Goal: Transaction & Acquisition: Subscribe to service/newsletter

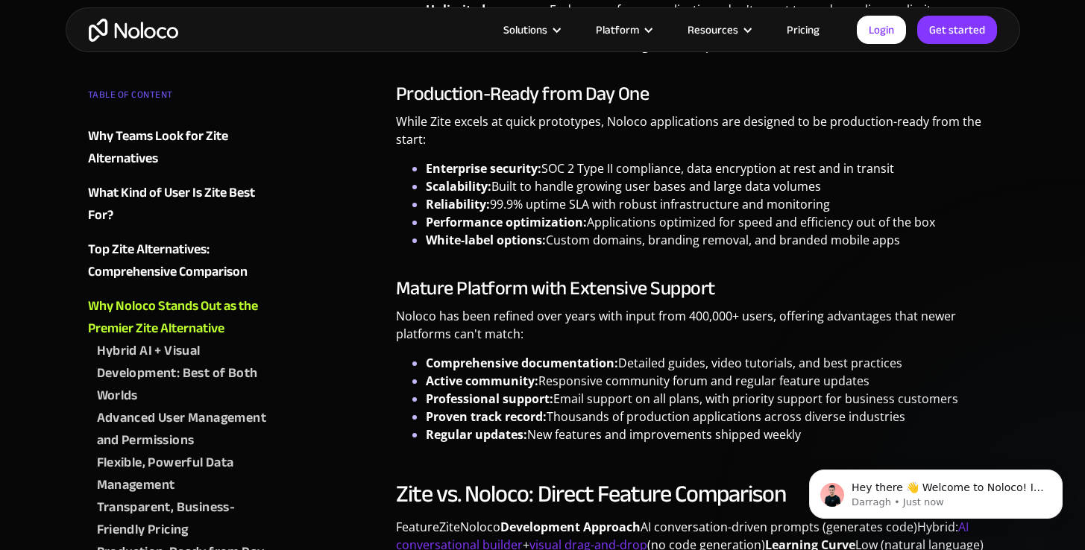
scroll to position [4404, 0]
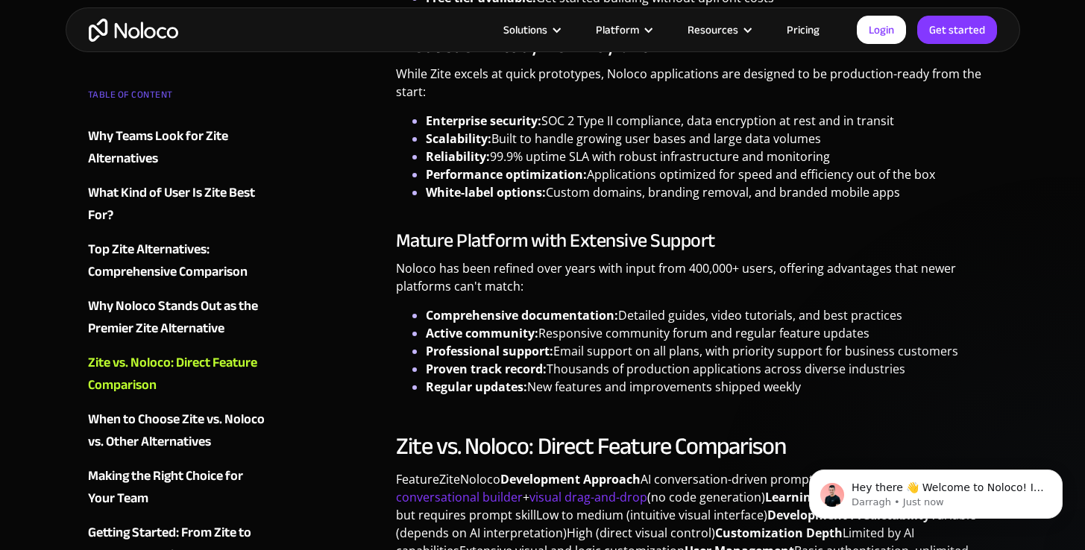
click at [812, 31] on link "Pricing" at bounding box center [803, 29] width 70 height 19
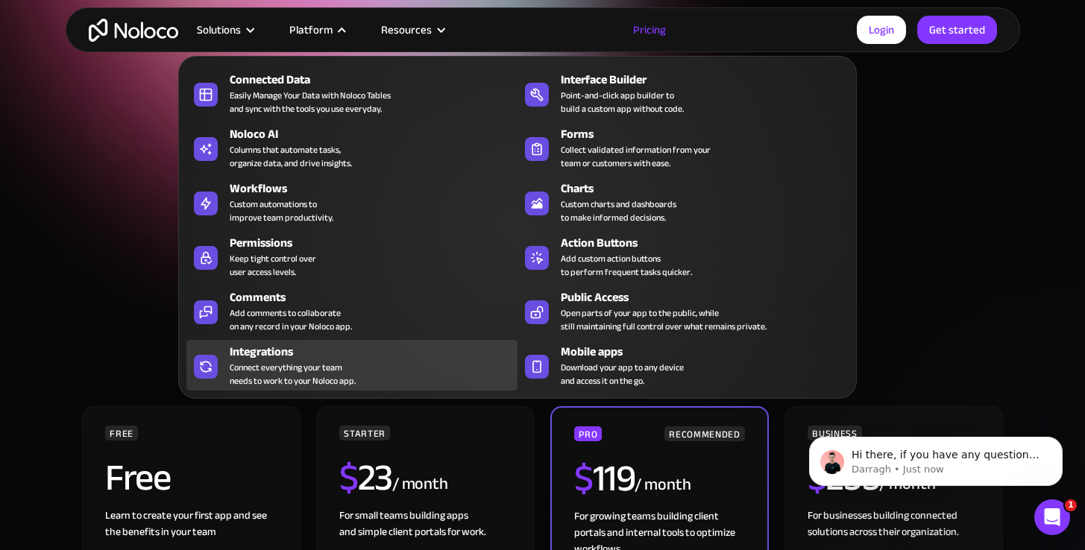
click at [356, 367] on div "Integrations Connect everything your team needs to work to your Noloco app." at bounding box center [370, 365] width 280 height 45
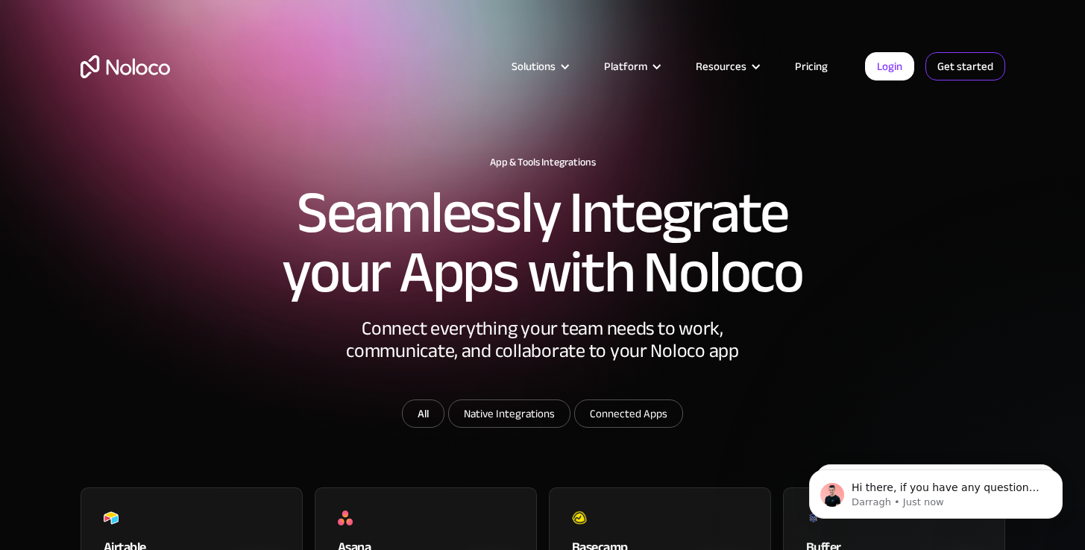
click at [935, 71] on link "Get started" at bounding box center [965, 66] width 80 height 28
click at [950, 69] on link "Get started" at bounding box center [965, 66] width 80 height 28
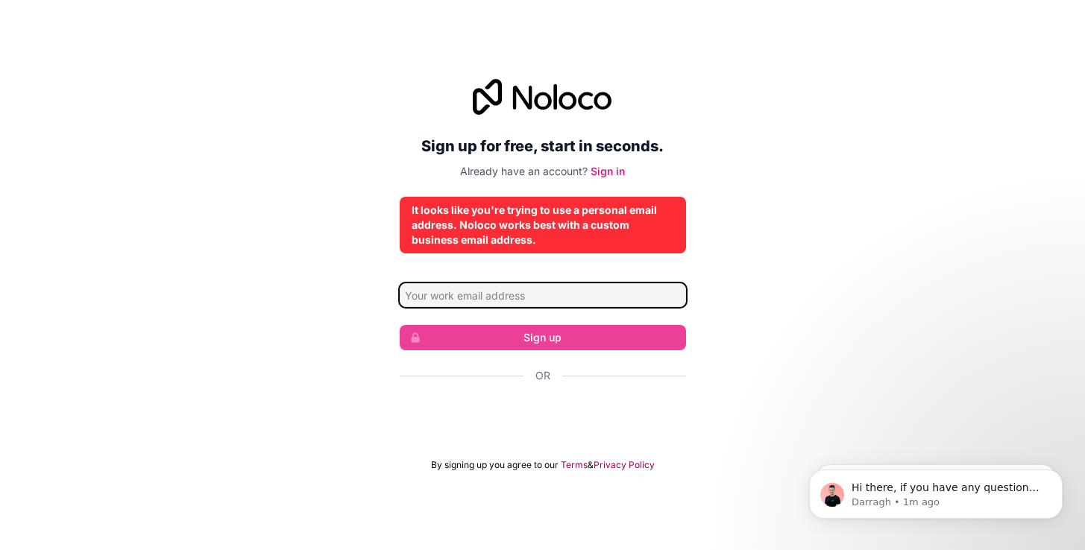
click at [594, 297] on input "Email address" at bounding box center [543, 295] width 286 height 24
click at [448, 294] on input "pineviewwebmaster@gmail.com" at bounding box center [543, 295] width 286 height 24
type input "pinevieworchestrawebmaster@gmail.com"
click at [498, 323] on form "pinevieworchestrawebmaster@gmail.com Sign up Or By signing up you agree to our …" at bounding box center [543, 377] width 286 height 188
